Goal: Task Accomplishment & Management: Complete application form

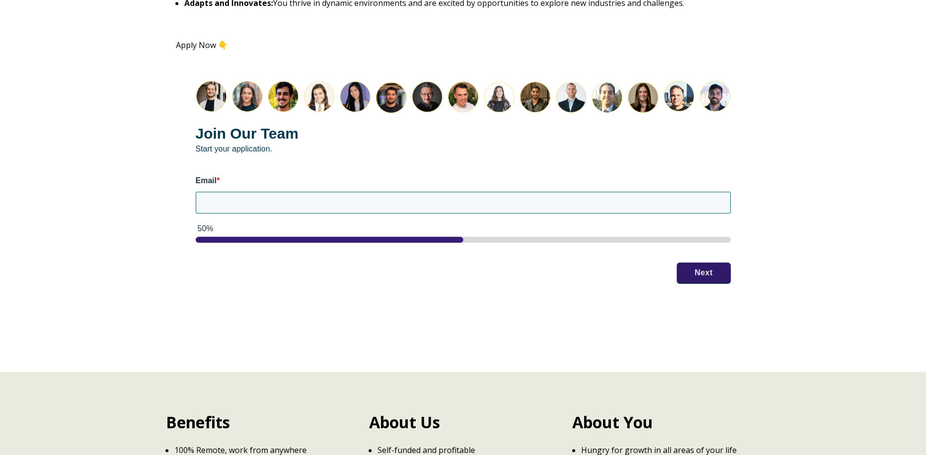
scroll to position [1263, 0]
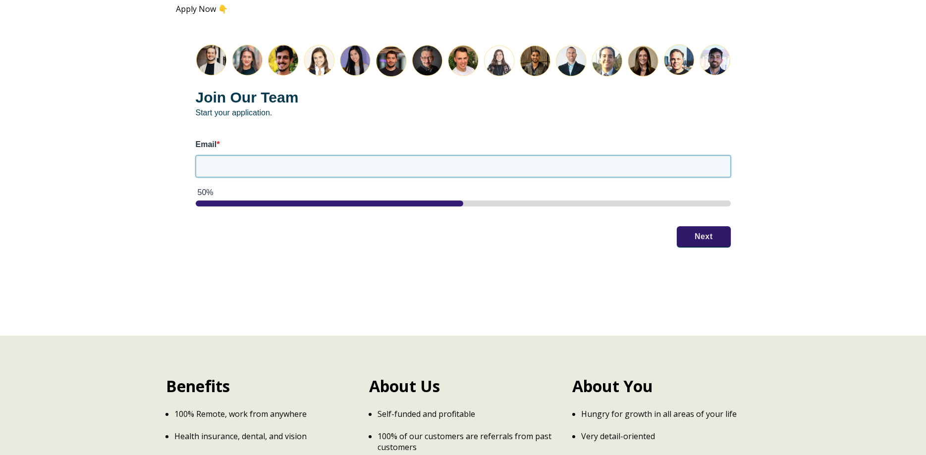
click at [440, 164] on input "Email *" at bounding box center [463, 166] width 535 height 22
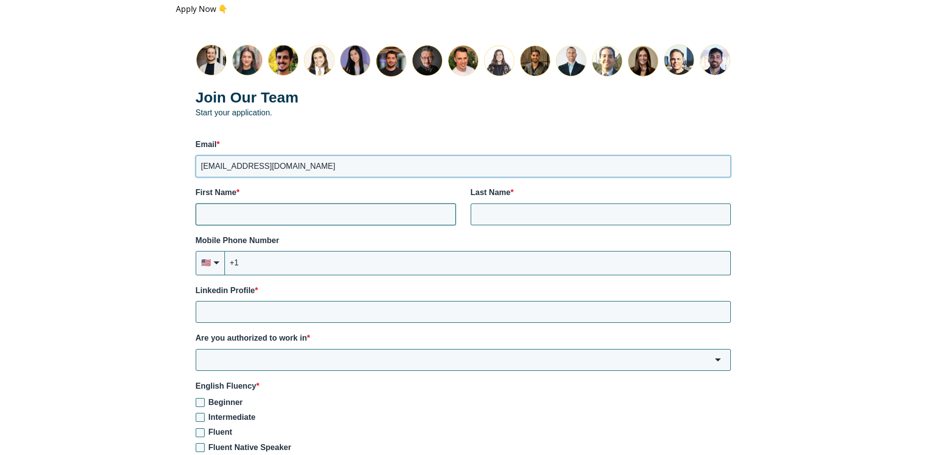
type input "[EMAIL_ADDRESS][DOMAIN_NAME]"
click at [405, 208] on input "First Name *" at bounding box center [326, 215] width 260 height 22
type input "s"
click at [363, 216] on input "s" at bounding box center [326, 215] width 260 height 22
type input "[PERSON_NAME]"
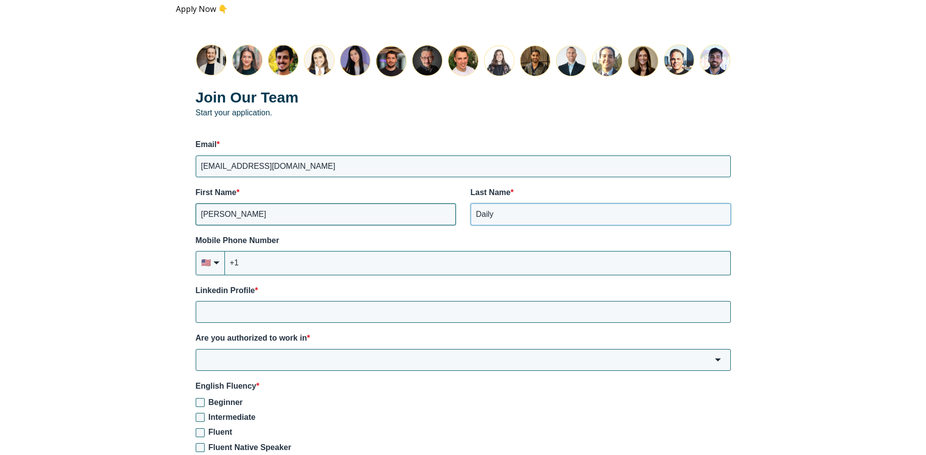
type input "Daily"
click at [390, 258] on input "+1" at bounding box center [478, 263] width 506 height 24
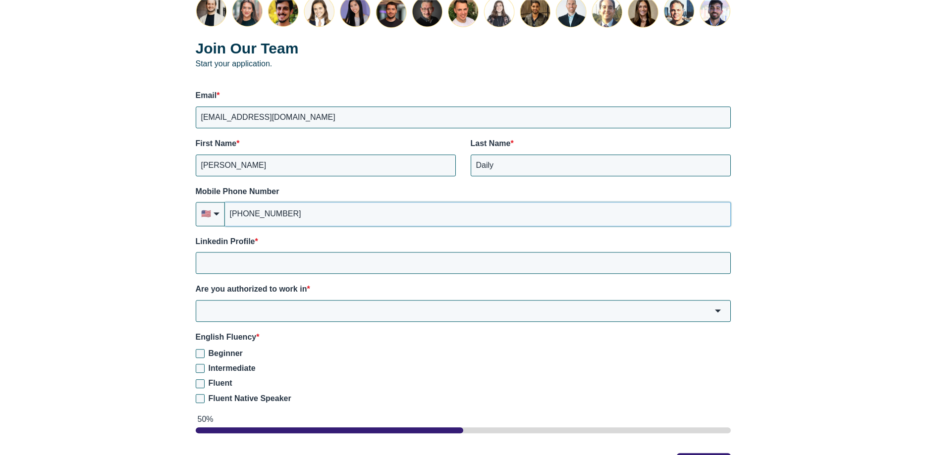
scroll to position [1431, 0]
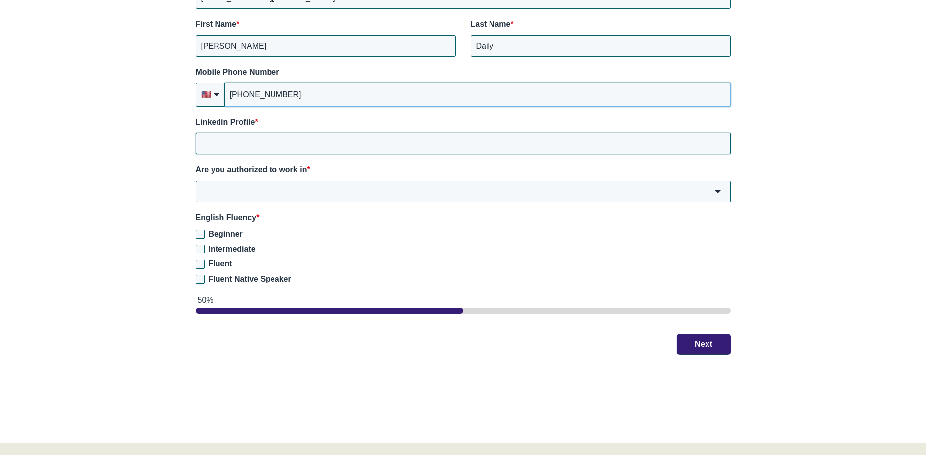
type input "+1 (918) 718-5841"
drag, startPoint x: 377, startPoint y: 142, endPoint x: 439, endPoint y: 0, distance: 154.4
click at [378, 142] on input "Linkedin Profile *" at bounding box center [463, 144] width 535 height 22
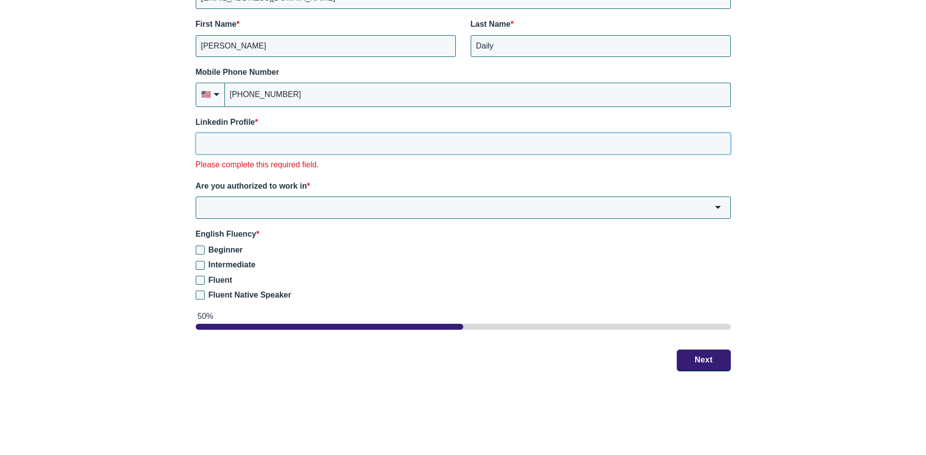
paste input "https://www.linkedin.com/in/sarahdaily/"
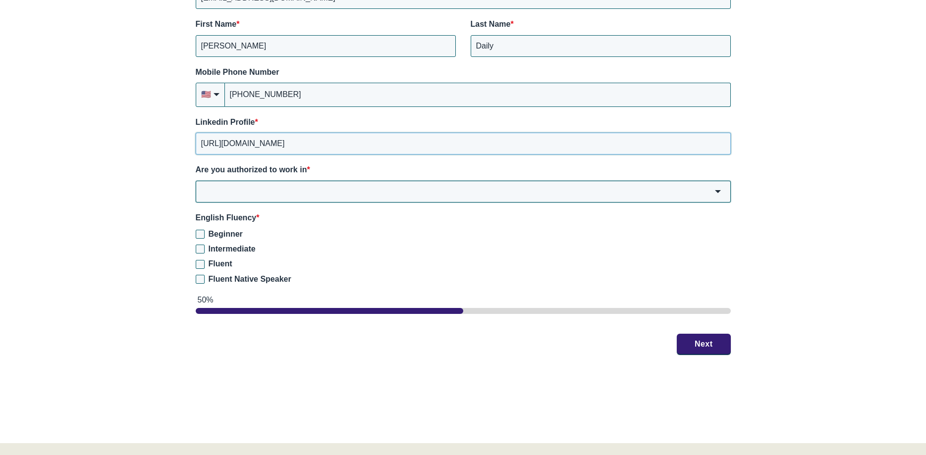
type input "https://www.linkedin.com/in/sarahdaily/"
click at [377, 191] on input "Are you authorized to work in *" at bounding box center [463, 192] width 535 height 22
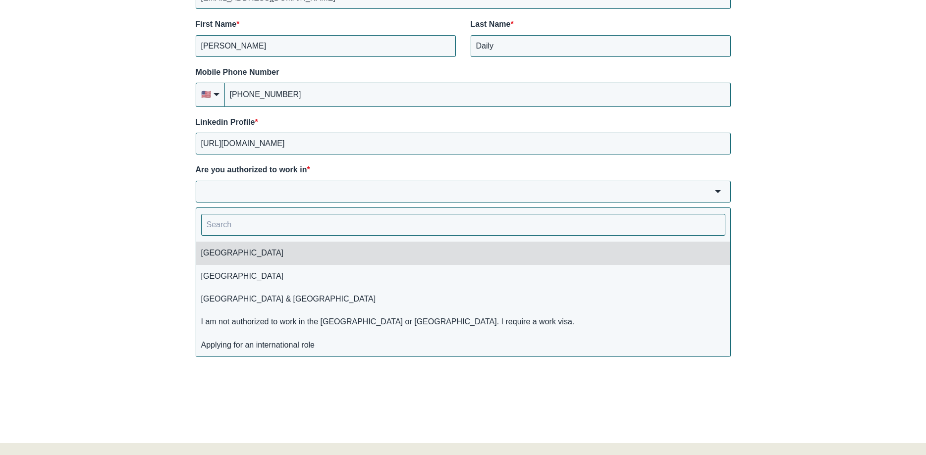
click at [337, 256] on li "[GEOGRAPHIC_DATA]" at bounding box center [463, 253] width 534 height 23
type input "[GEOGRAPHIC_DATA]"
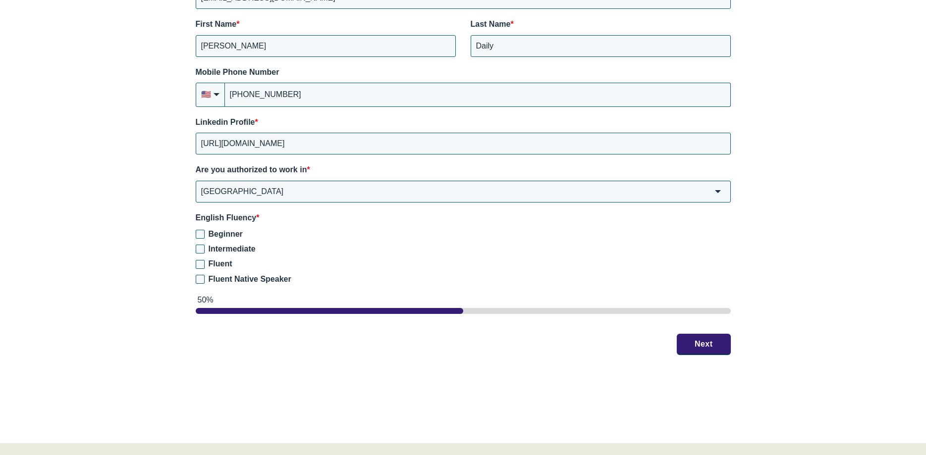
click at [225, 280] on span "Fluent Native Speaker" at bounding box center [249, 279] width 83 height 8
click at [205, 280] on input "Fluent Native Speaker" at bounding box center [200, 279] width 9 height 9
checkbox input "true"
click at [713, 346] on button "Next" at bounding box center [703, 343] width 54 height 21
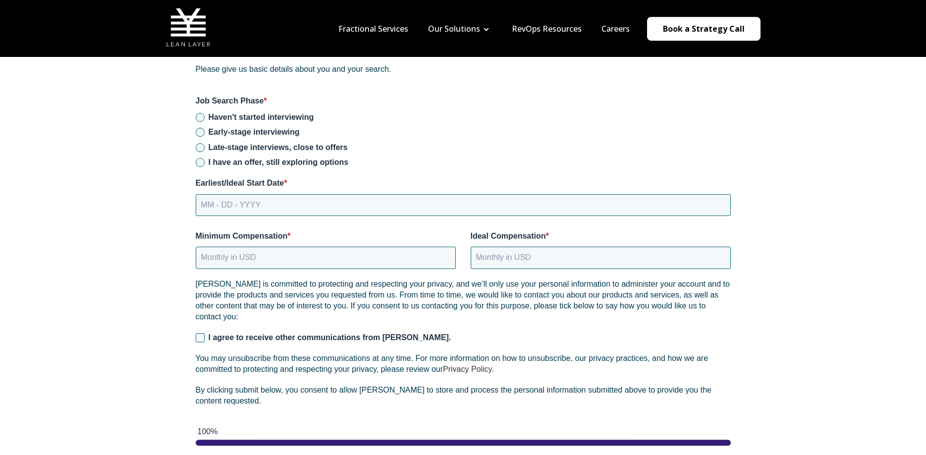
scroll to position [1288, 0]
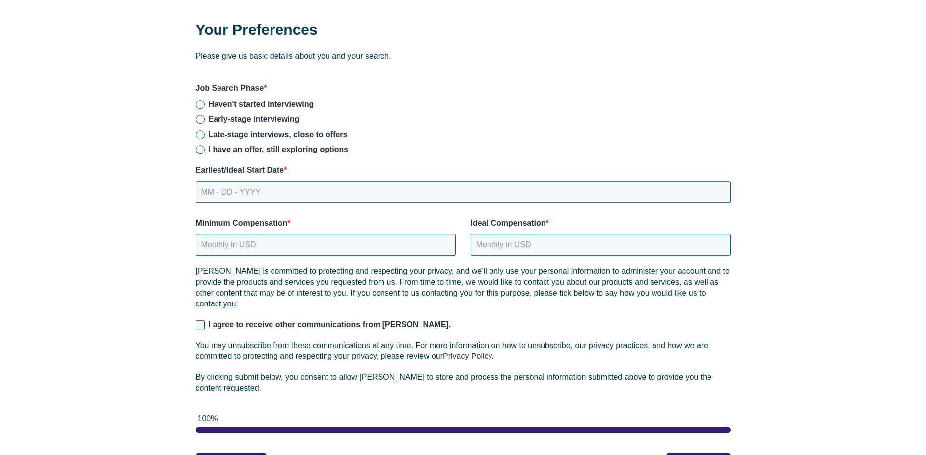
click at [267, 149] on span "I have an offer, still exploring options" at bounding box center [278, 149] width 140 height 8
click at [205, 149] on input "I have an offer, still exploring options" at bounding box center [200, 149] width 9 height 9
radio input "true"
click at [321, 193] on input "MM - DD - YYYY" at bounding box center [463, 192] width 535 height 22
click at [205, 195] on input "MM - DD - YYYY" at bounding box center [463, 192] width 535 height 22
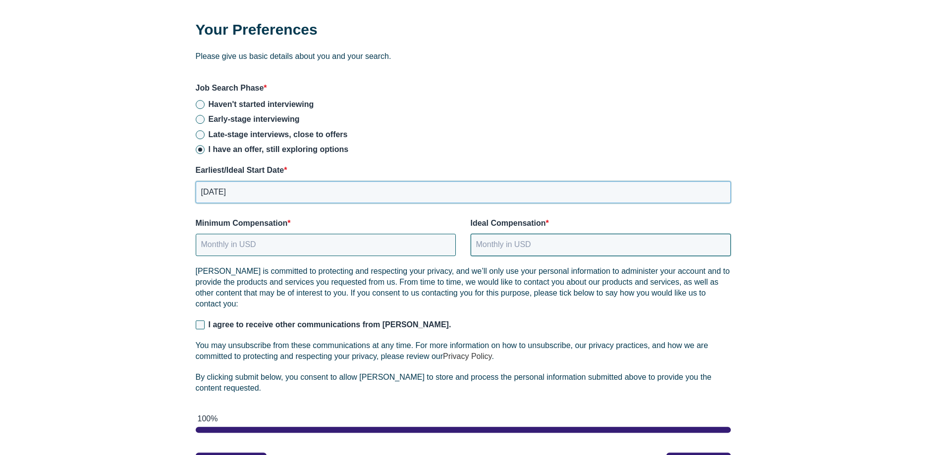
type input "08 - 25 - 2025"
drag, startPoint x: 508, startPoint y: 245, endPoint x: 491, endPoint y: 245, distance: 16.8
click at [508, 244] on input "Ideal Compensation *" at bounding box center [600, 245] width 260 height 22
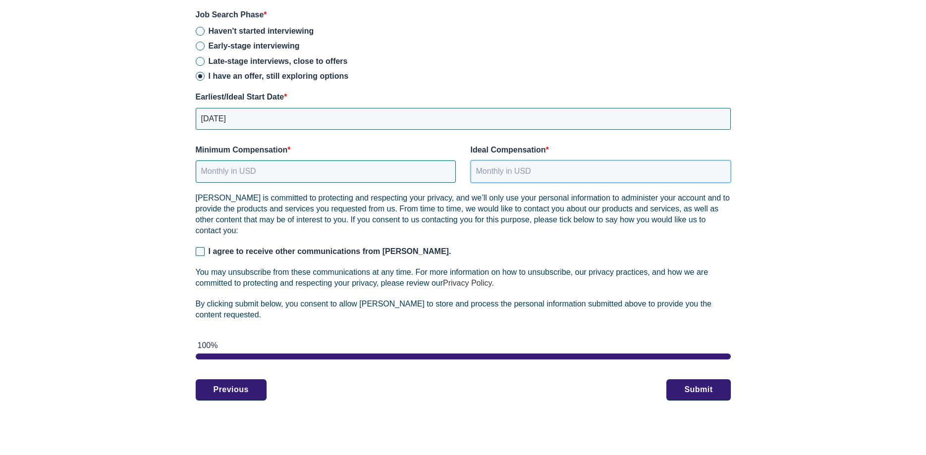
scroll to position [1372, 0]
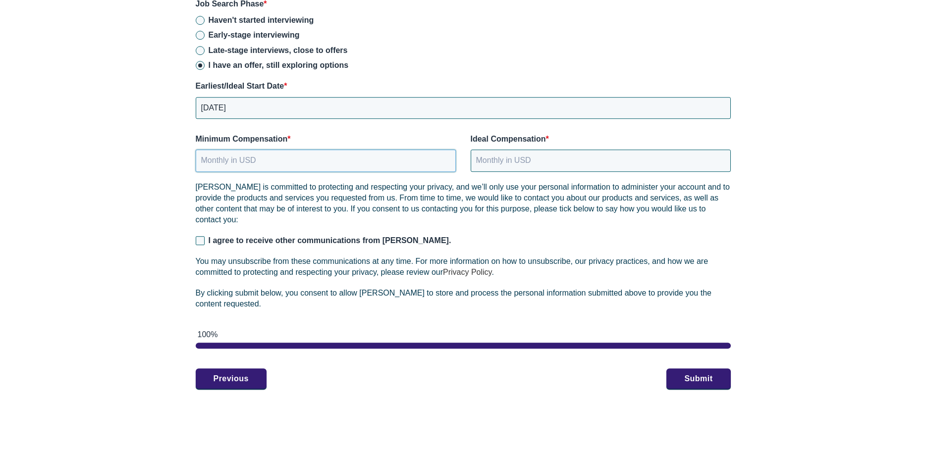
click at [333, 159] on input "Minimum Compensation *" at bounding box center [326, 161] width 260 height 22
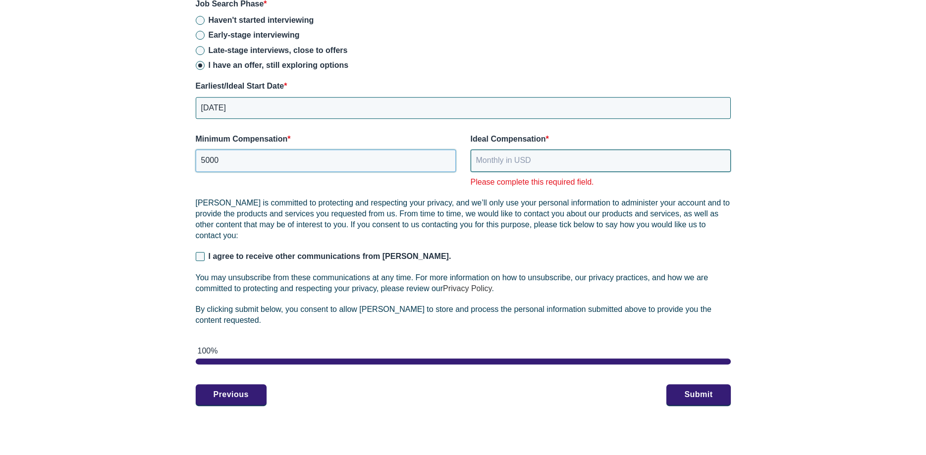
type input "5000"
click at [571, 158] on input "Ideal Compensation *" at bounding box center [600, 161] width 260 height 22
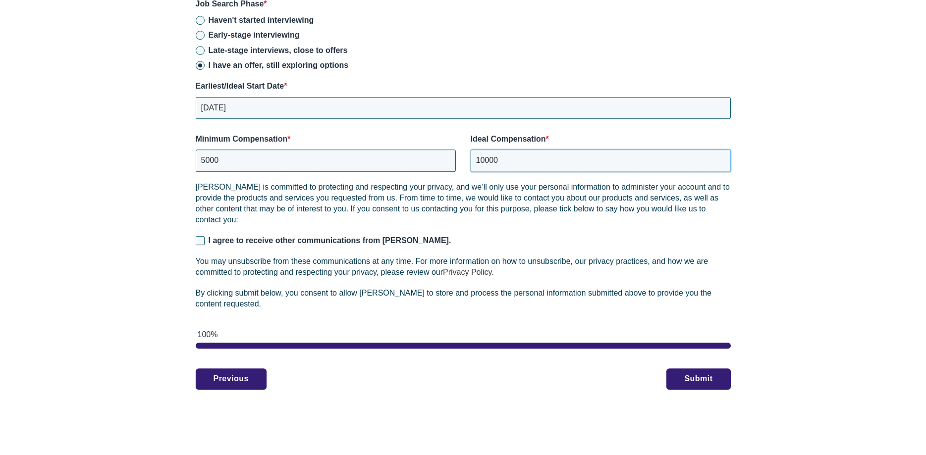
type input "10000"
click at [265, 238] on span "I agree to receive other communications from Lean Layer." at bounding box center [329, 240] width 243 height 8
click at [205, 238] on input "I agree to receive other communications from Lean Layer." at bounding box center [200, 240] width 9 height 9
checkbox input "true"
click at [691, 375] on button "Submit" at bounding box center [698, 378] width 64 height 21
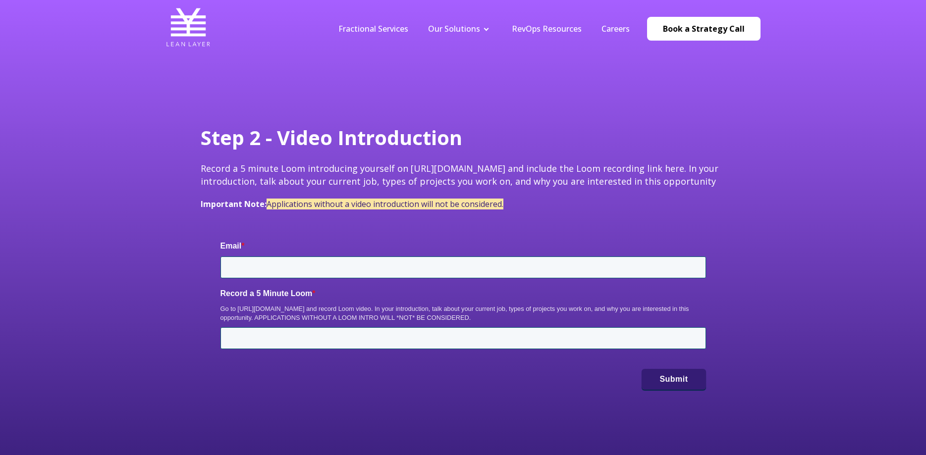
type input "[EMAIL_ADDRESS][DOMAIN_NAME]"
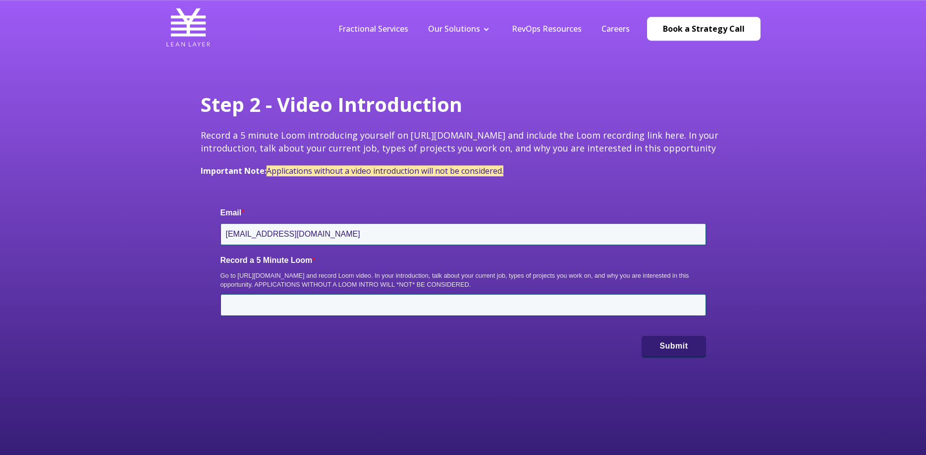
scroll to position [84, 0]
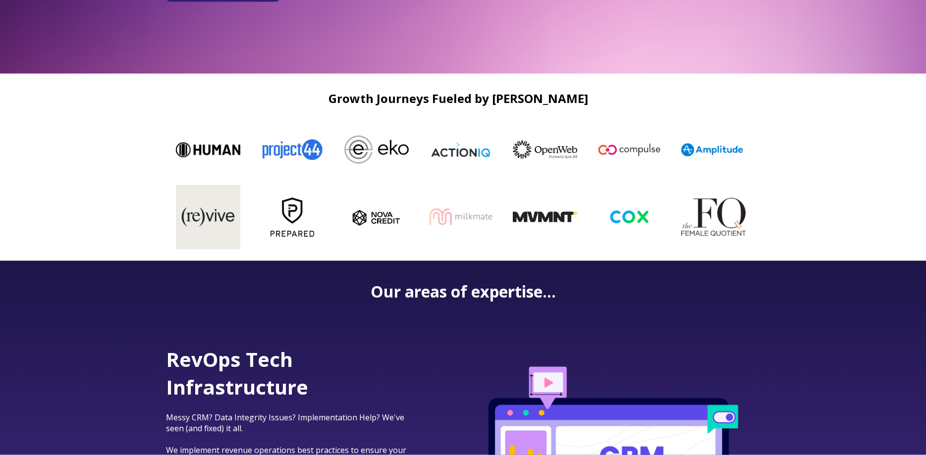
scroll to position [253, 0]
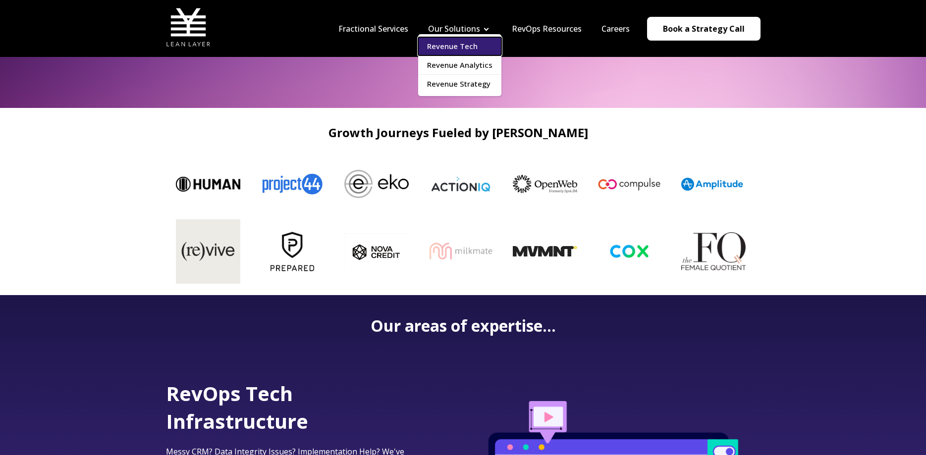
click at [456, 46] on link "Revenue Tech" at bounding box center [459, 46] width 83 height 18
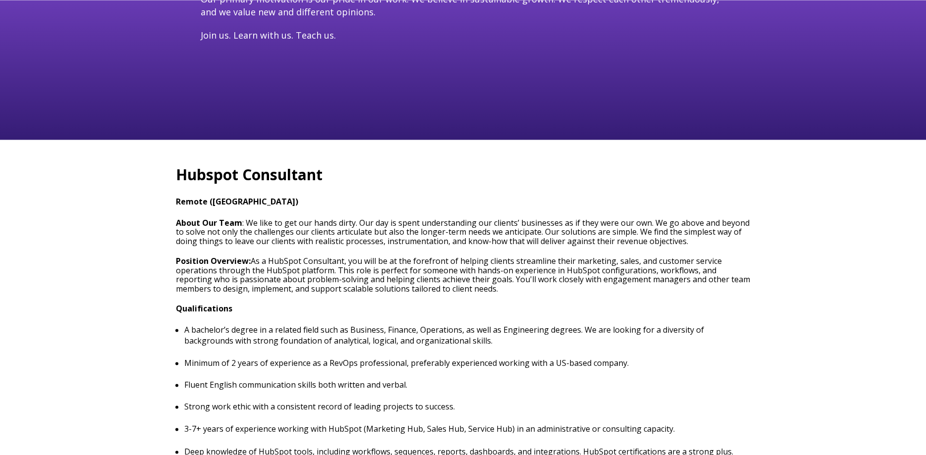
scroll to position [253, 0]
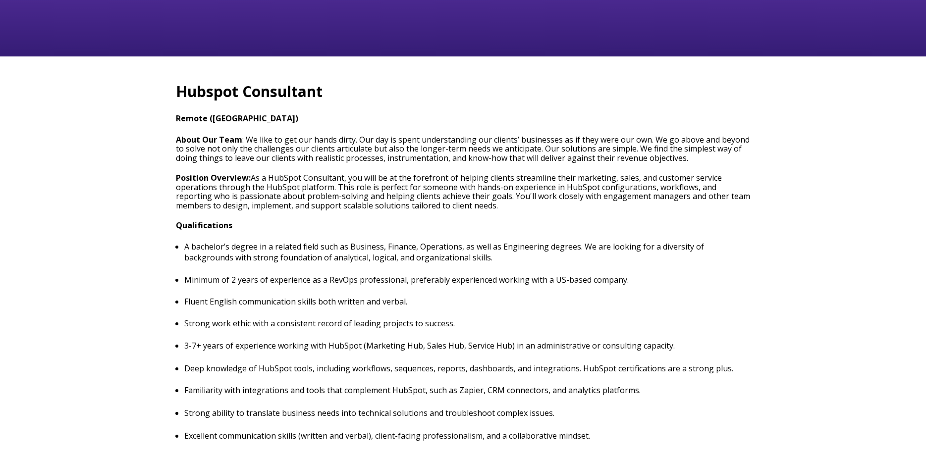
type input "[EMAIL_ADDRESS][DOMAIN_NAME]"
type input "+1 (918) 718-5841"
type input "USA"
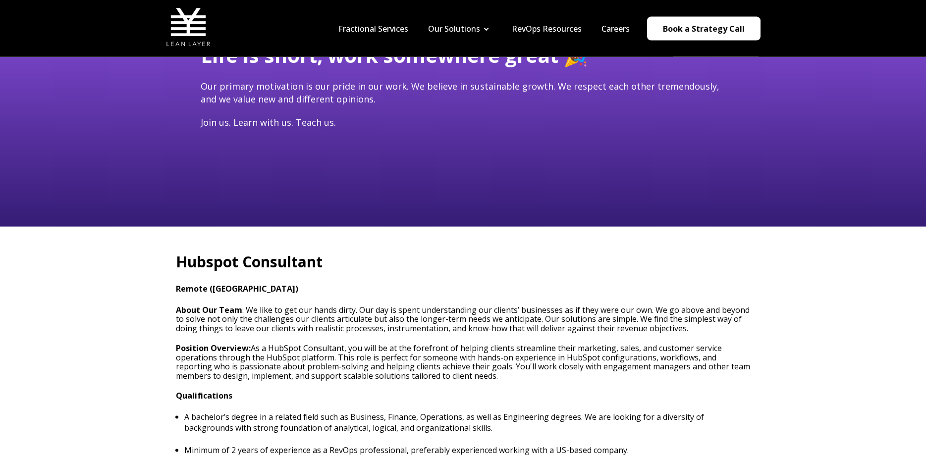
scroll to position [0, 0]
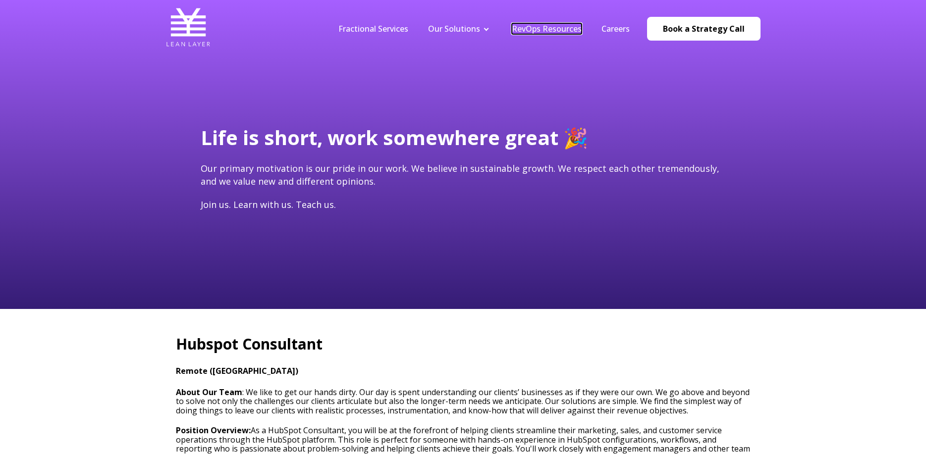
click at [550, 30] on link "RevOps Resources" at bounding box center [547, 28] width 70 height 11
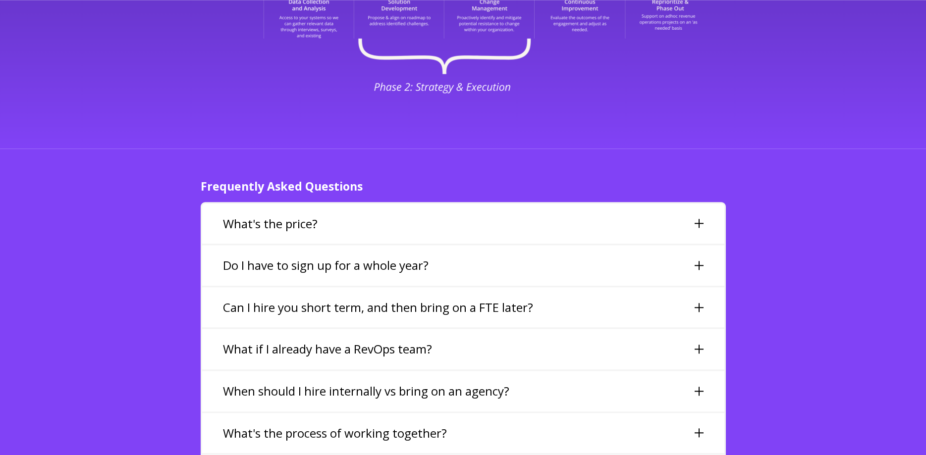
scroll to position [2105, 0]
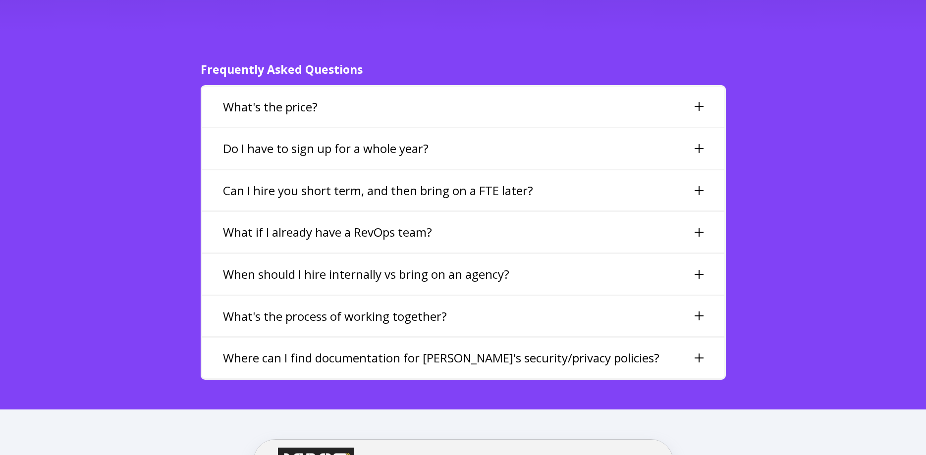
click at [406, 224] on h3 "What if I already have a RevOps team?" at bounding box center [327, 232] width 209 height 17
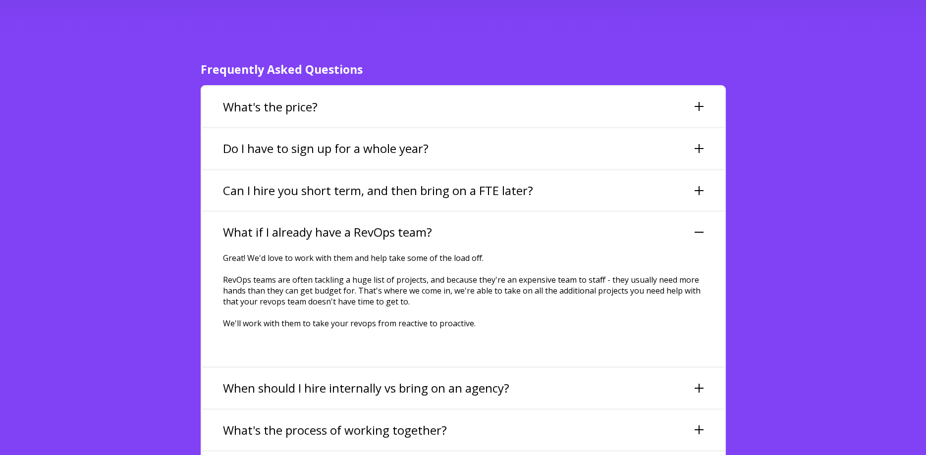
click at [401, 224] on h3 "What if I already have a RevOps team?" at bounding box center [327, 232] width 209 height 17
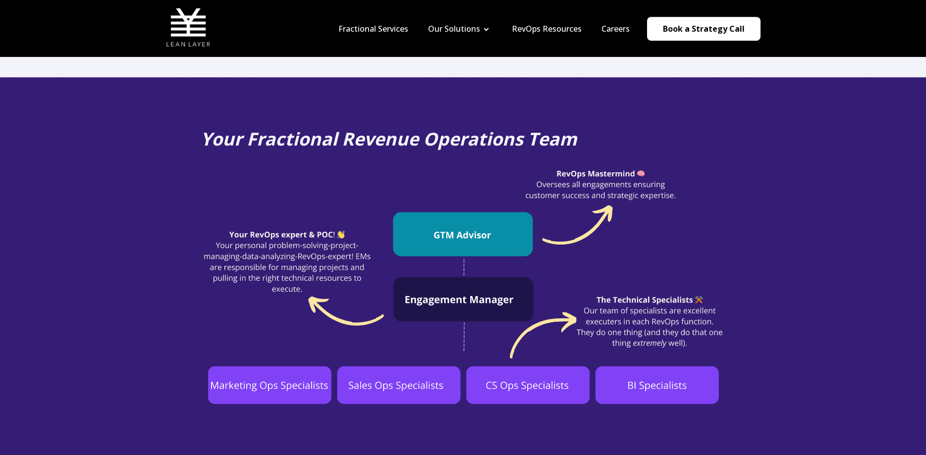
scroll to position [253, 0]
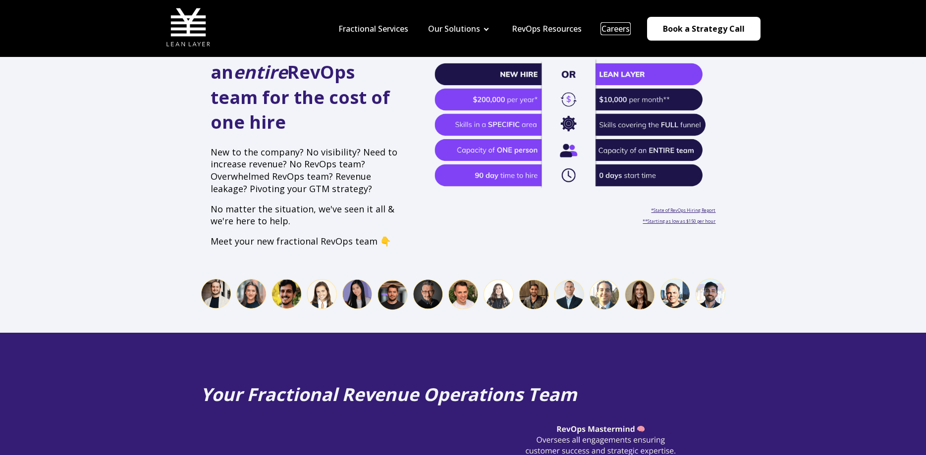
click at [617, 25] on link "Careers" at bounding box center [615, 28] width 28 height 11
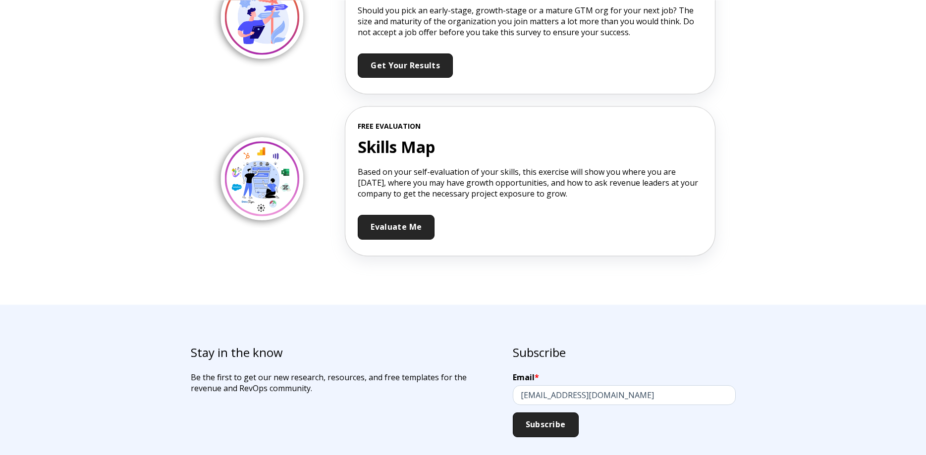
scroll to position [2077, 0]
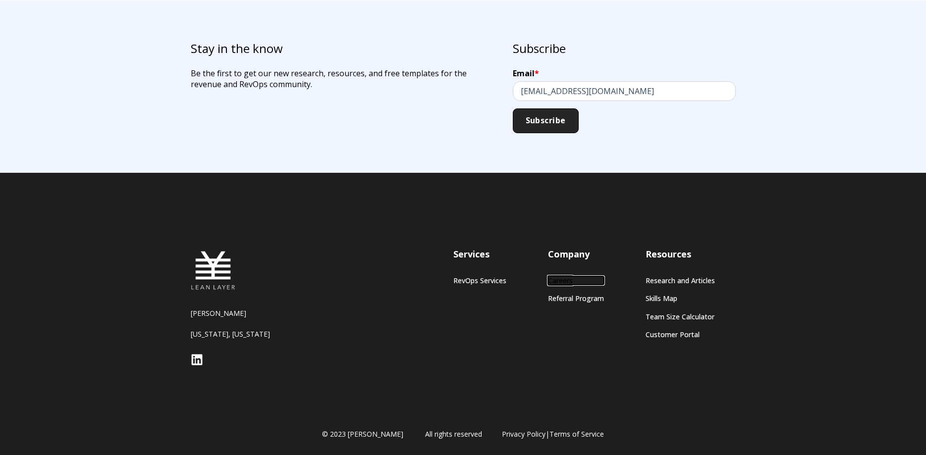
click at [563, 279] on link "Careers" at bounding box center [576, 280] width 56 height 8
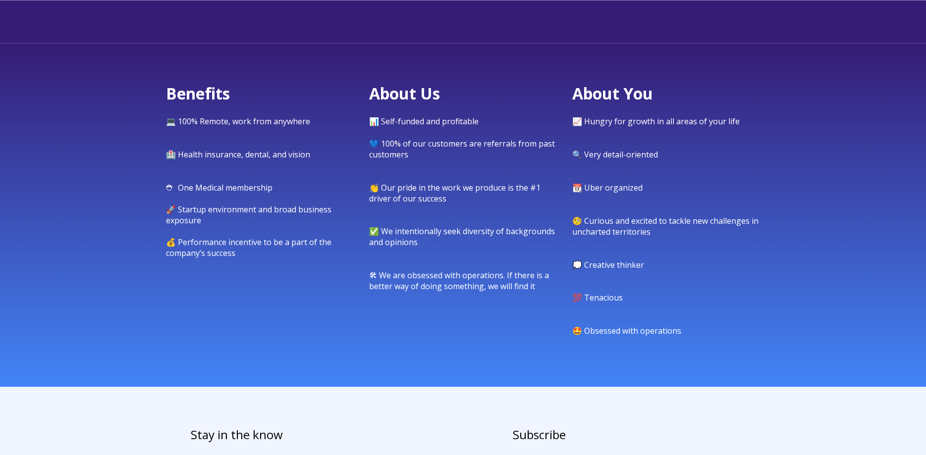
scroll to position [589, 0]
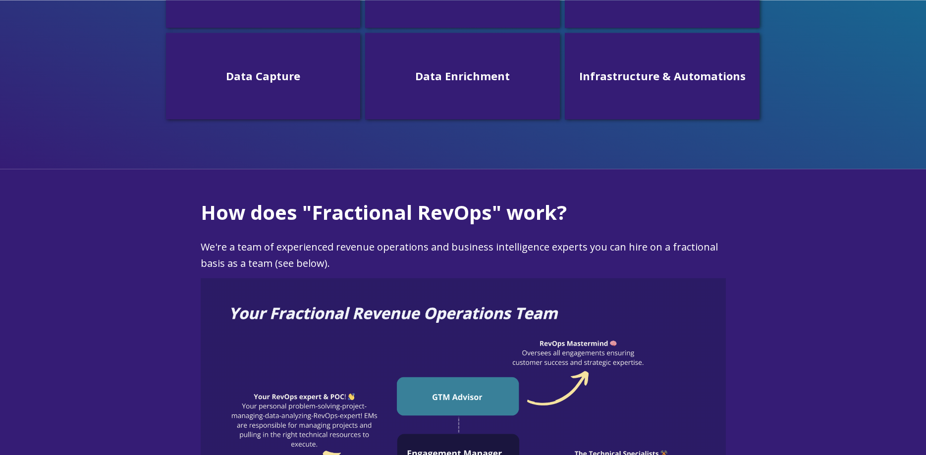
scroll to position [505, 0]
